Goal: Information Seeking & Learning: Learn about a topic

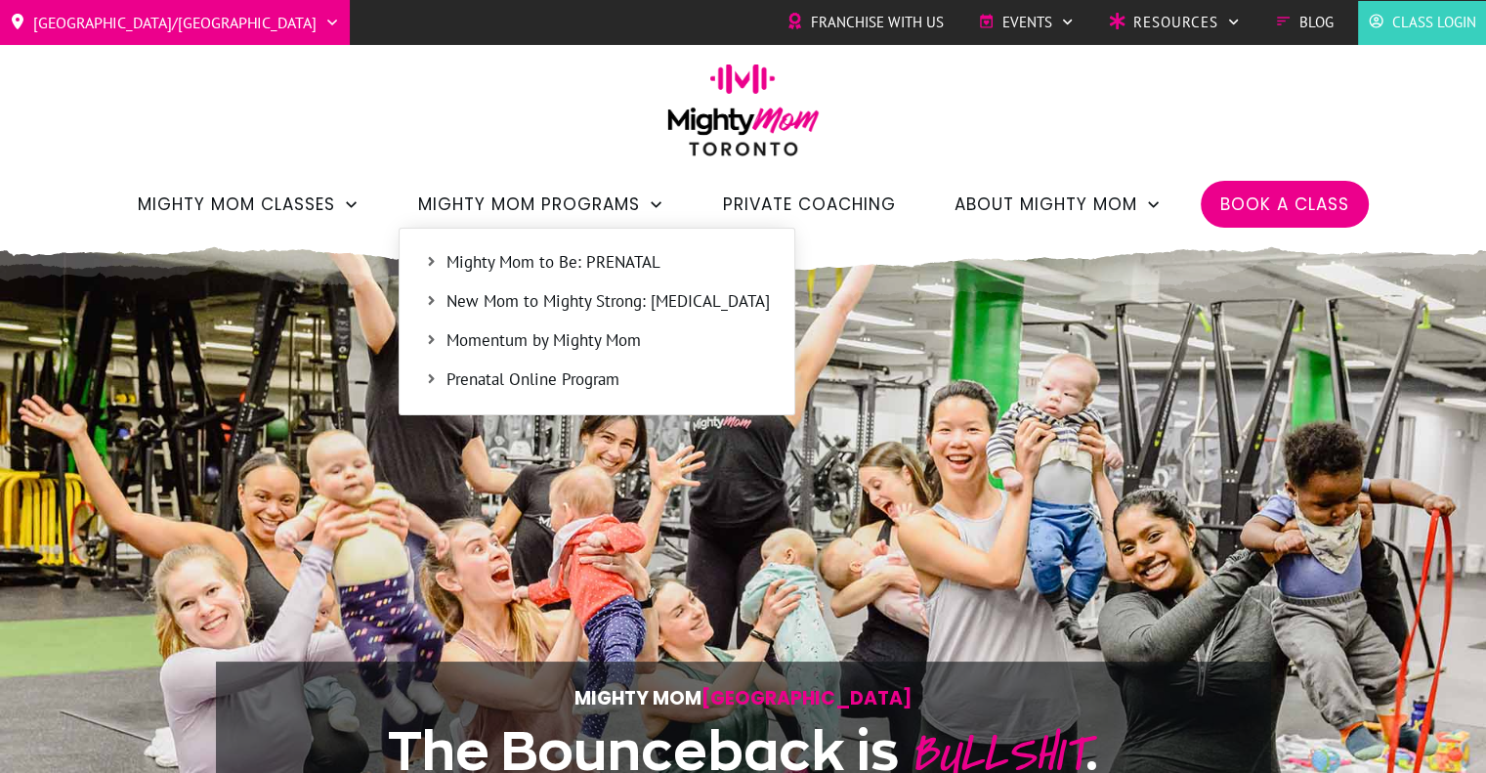
click at [537, 389] on span "Prenatal Online Program" at bounding box center [607, 379] width 323 height 25
click at [606, 260] on span "Mighty Mom to Be: PRENATAL" at bounding box center [607, 262] width 323 height 25
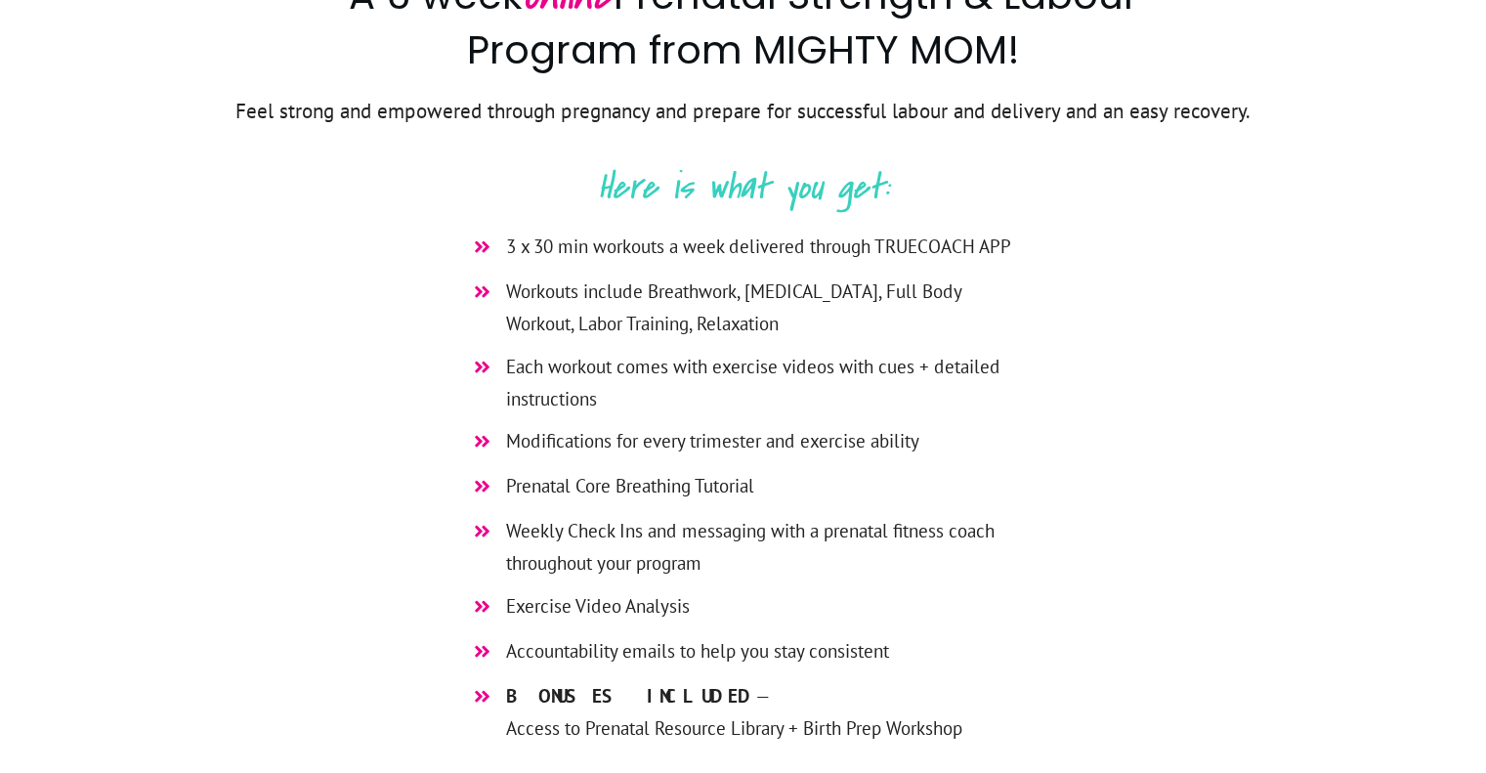
scroll to position [629, 0]
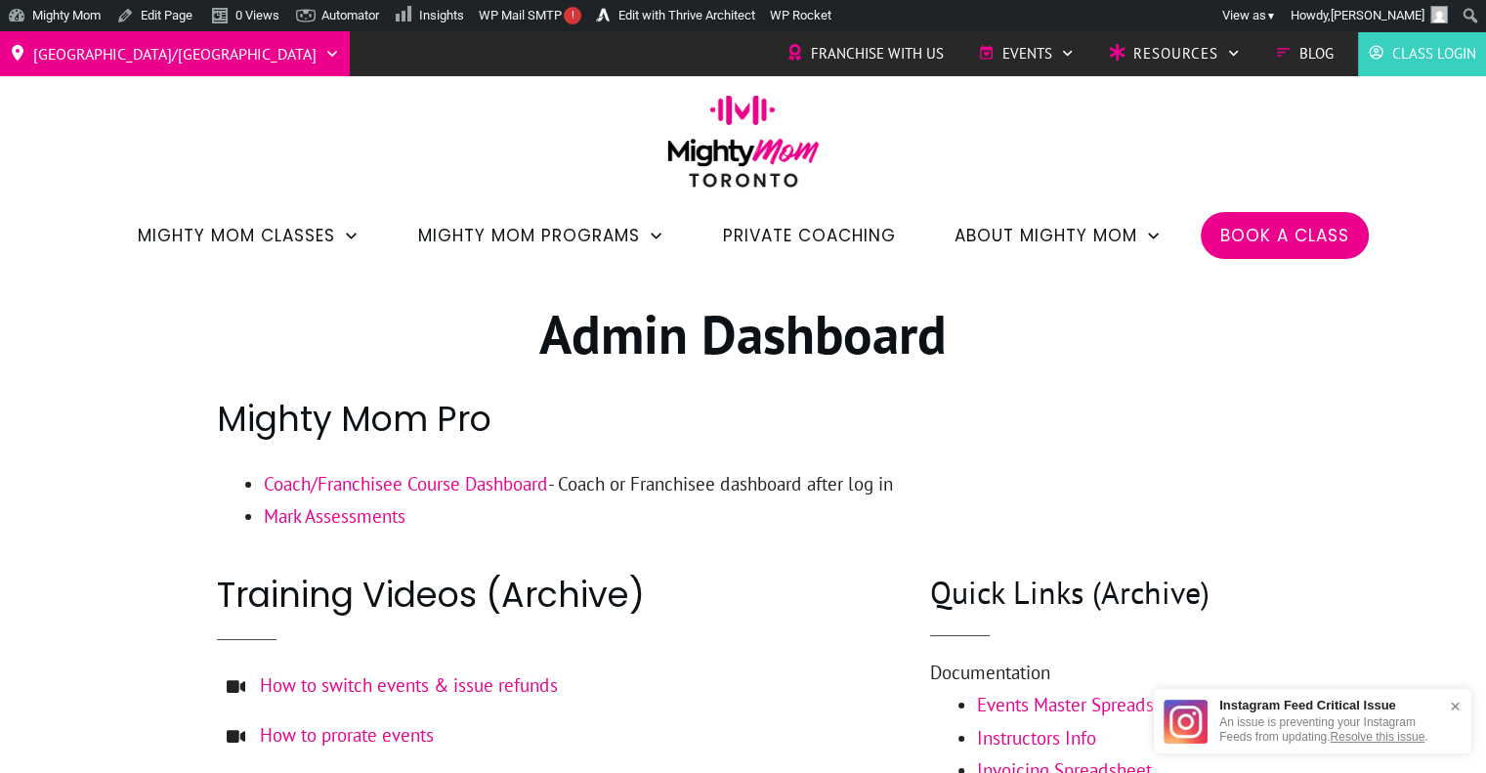
click at [1311, 476] on div at bounding box center [743, 671] width 1486 height 804
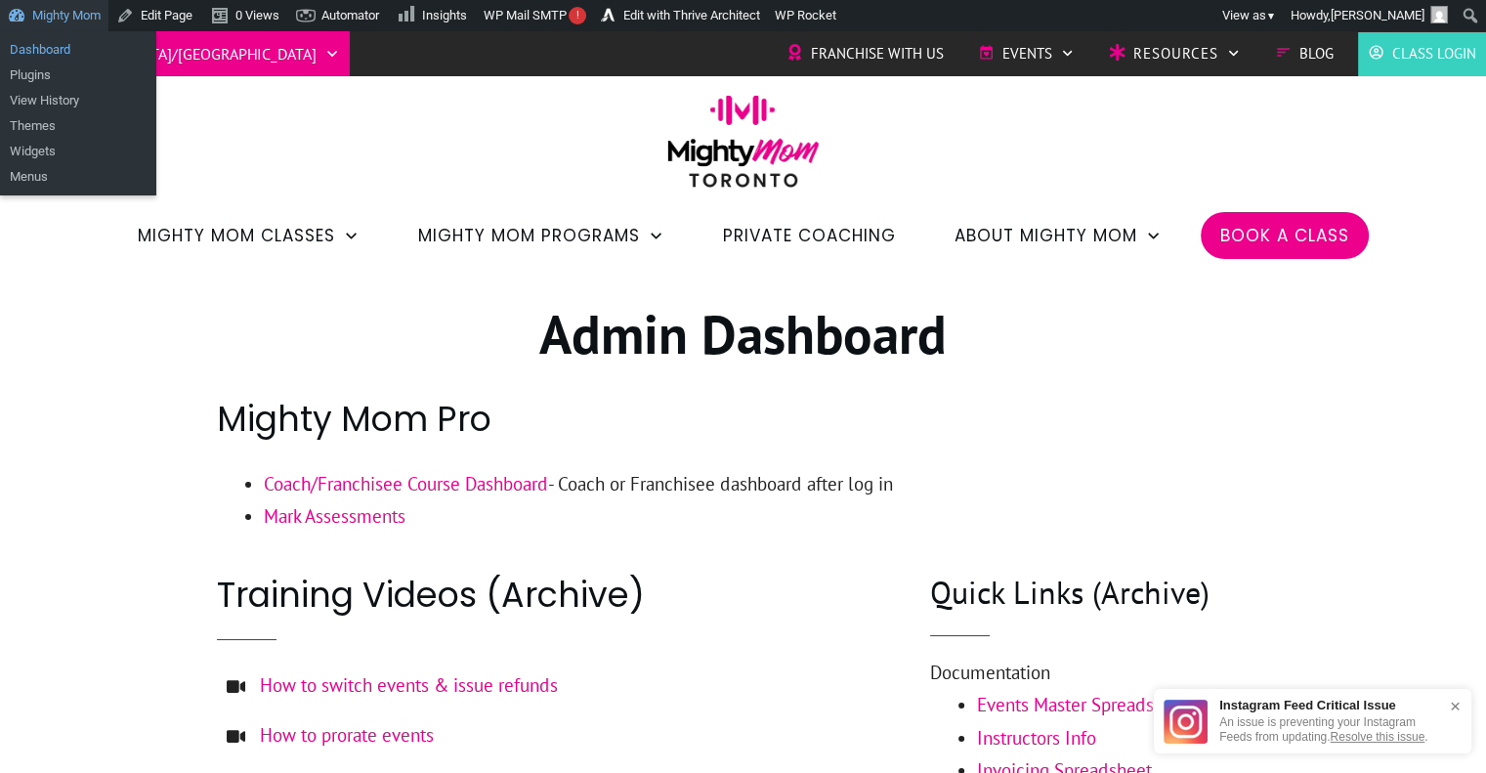
click at [53, 50] on link "Dashboard" at bounding box center [78, 49] width 156 height 25
